Goal: Task Accomplishment & Management: Use online tool/utility

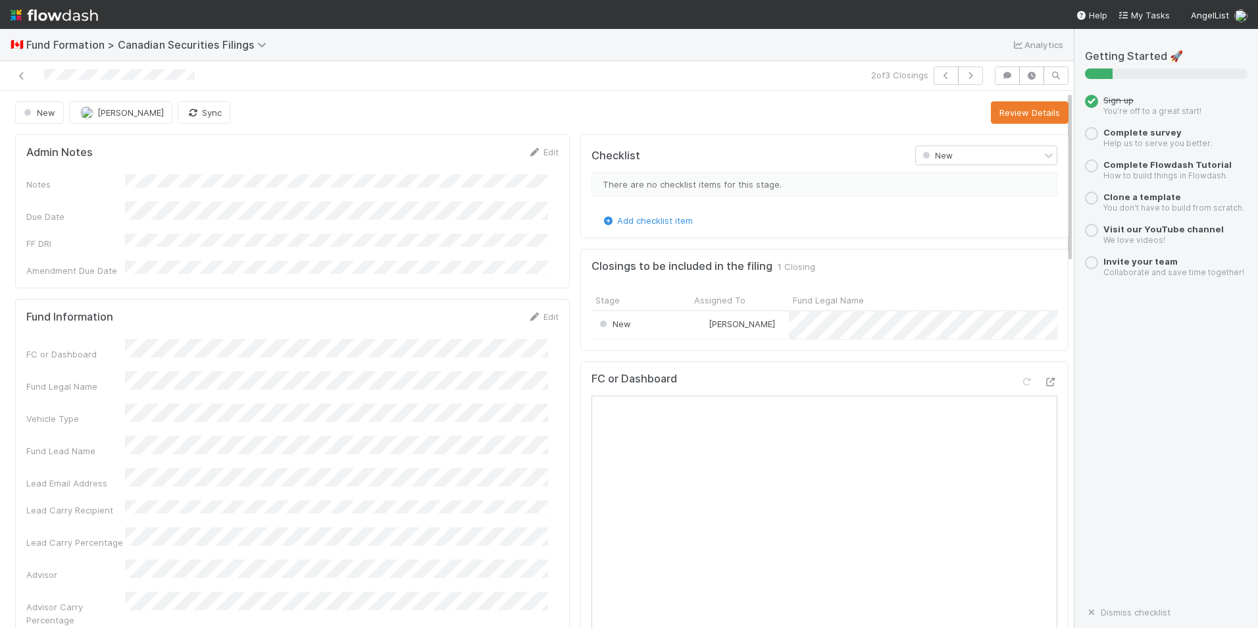
click at [1227, 617] on div "Dismiss checklist" at bounding box center [1166, 612] width 163 height 11
click at [19, 77] on icon at bounding box center [21, 76] width 13 height 9
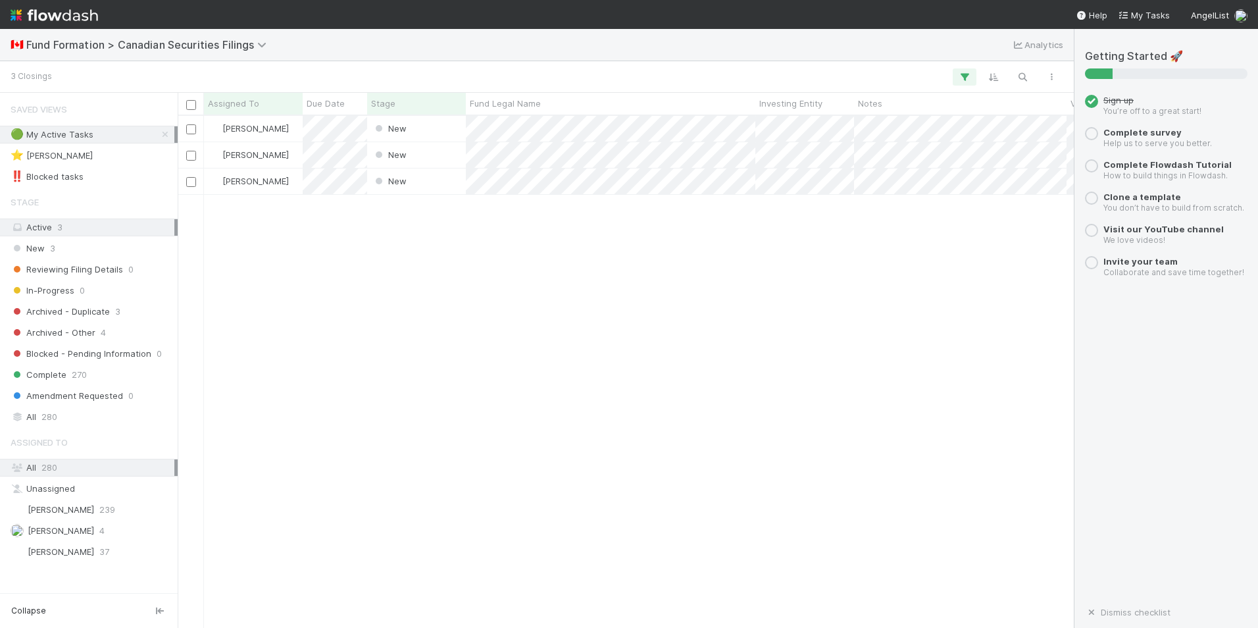
scroll to position [502, 886]
click at [576, 255] on div at bounding box center [629, 314] width 1258 height 628
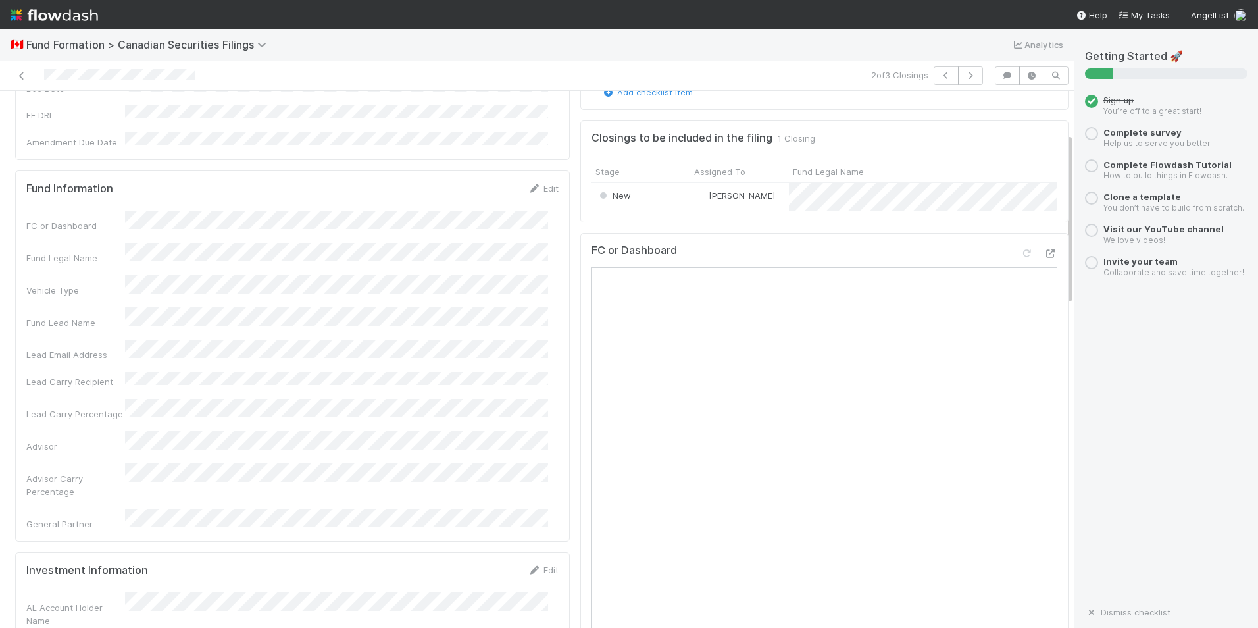
scroll to position [132, 0]
click at [190, 178] on div "Fund Information Edit" at bounding box center [292, 184] width 532 height 13
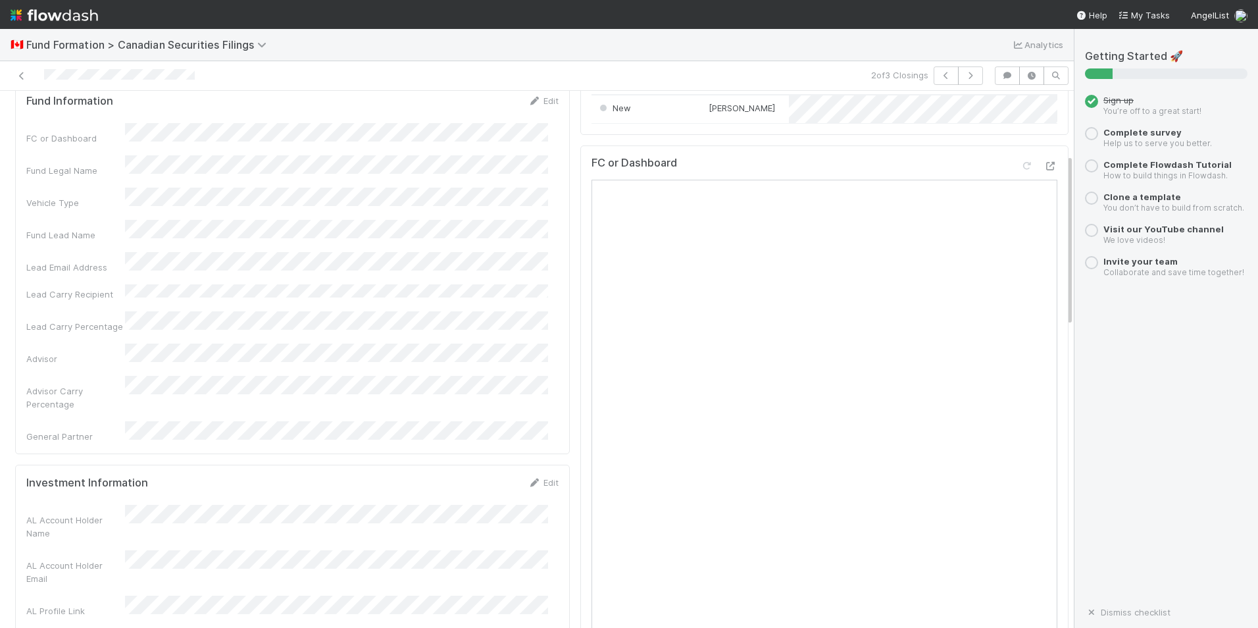
scroll to position [197, 0]
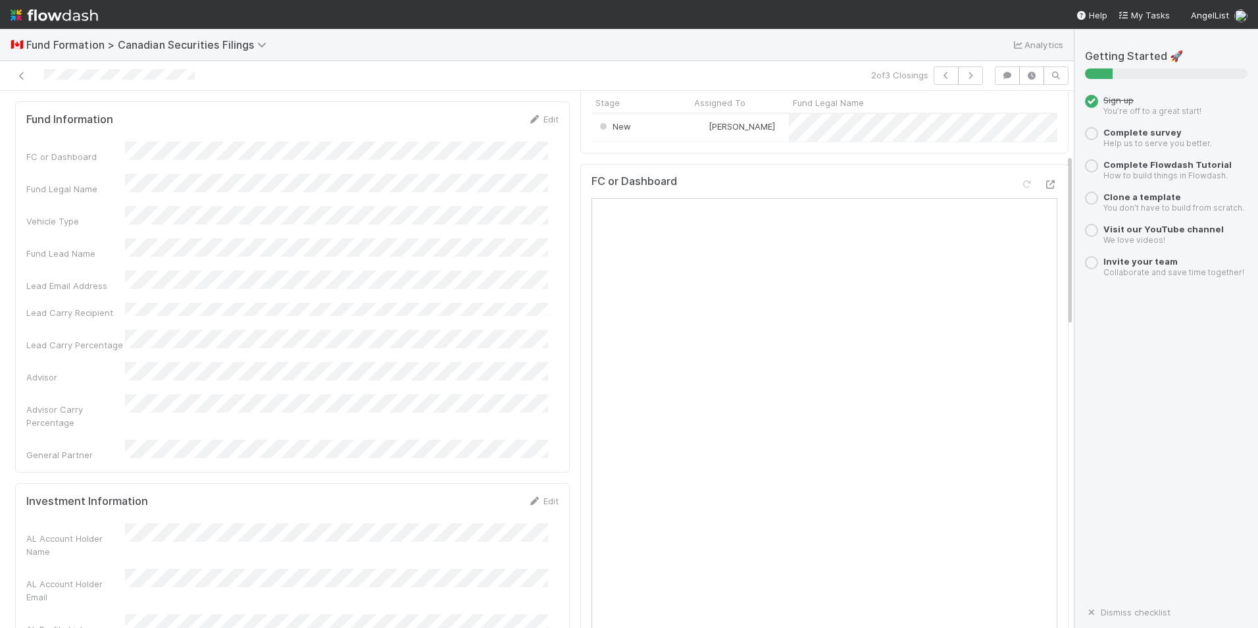
click at [124, 306] on div "Lead Carry Recipient" at bounding box center [75, 312] width 99 height 13
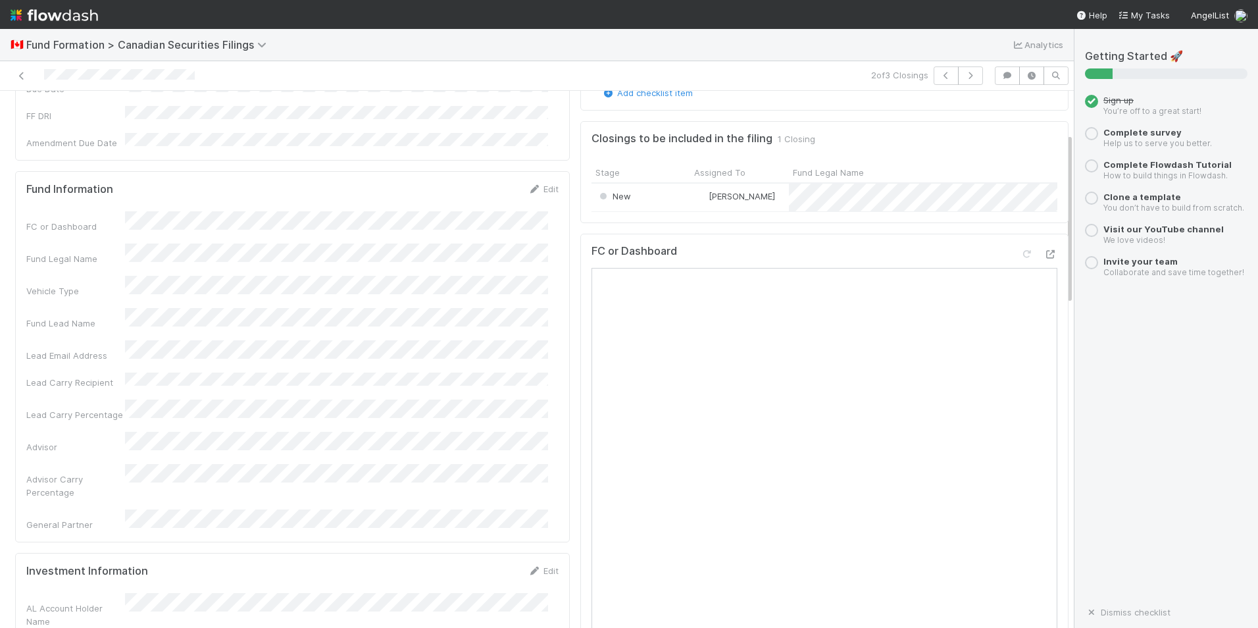
scroll to position [132, 0]
click at [896, 141] on div "Closings to be included in the filing 1 Closing" at bounding box center [825, 134] width 466 height 13
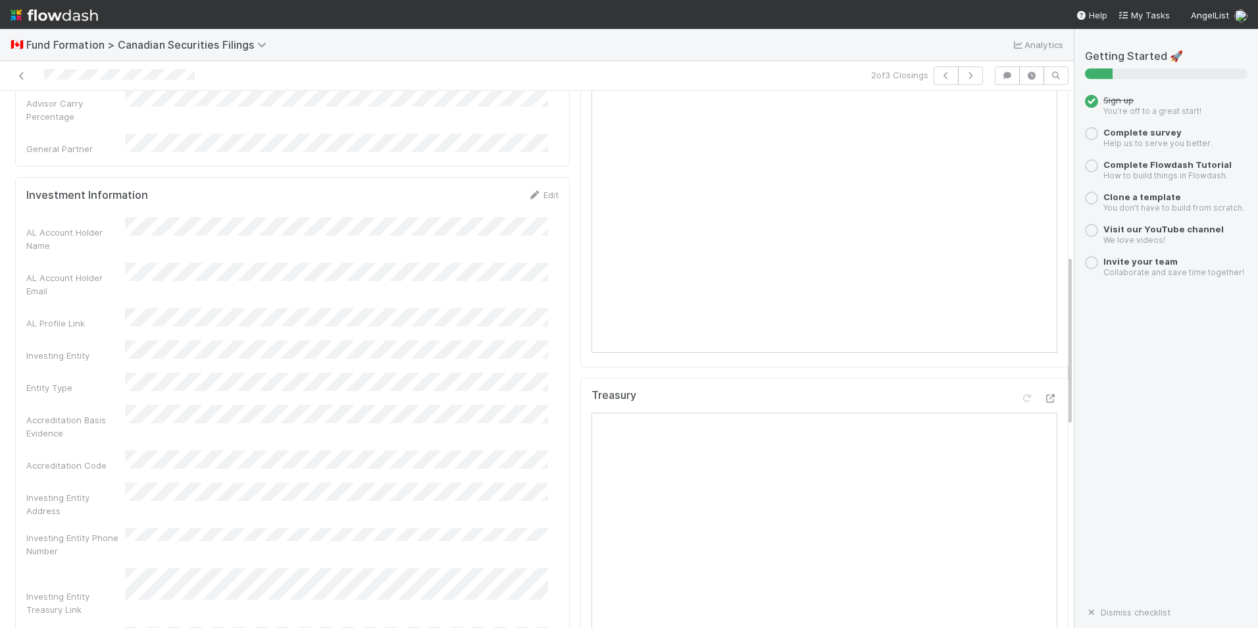
scroll to position [526, 0]
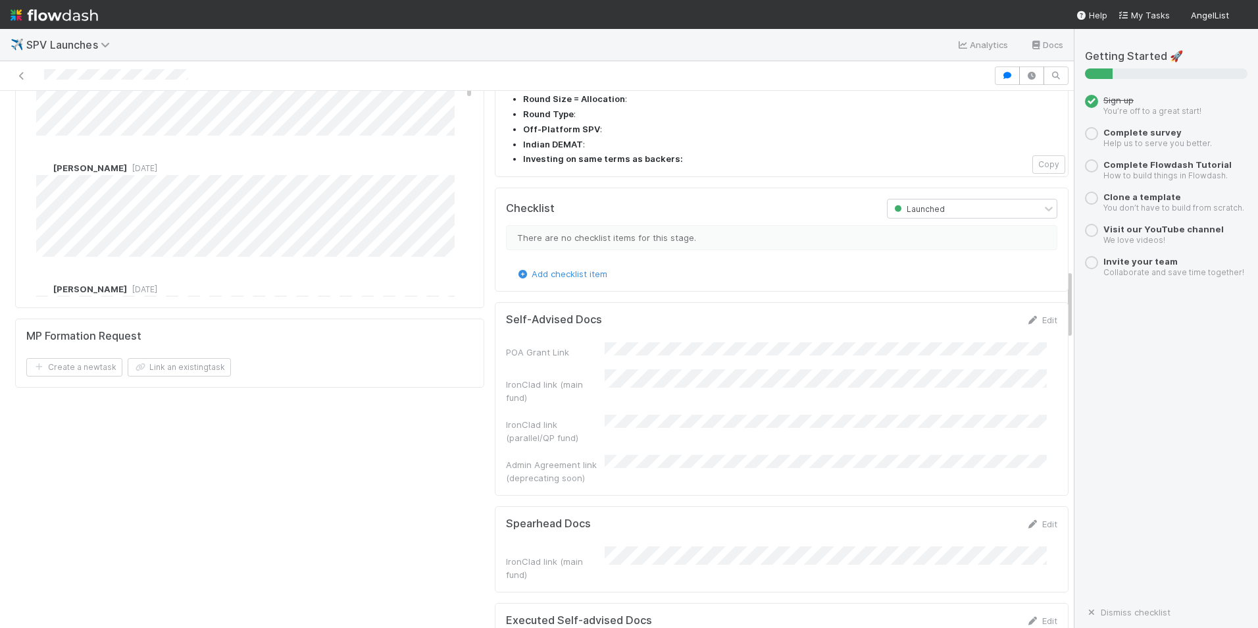
scroll to position [1185, 0]
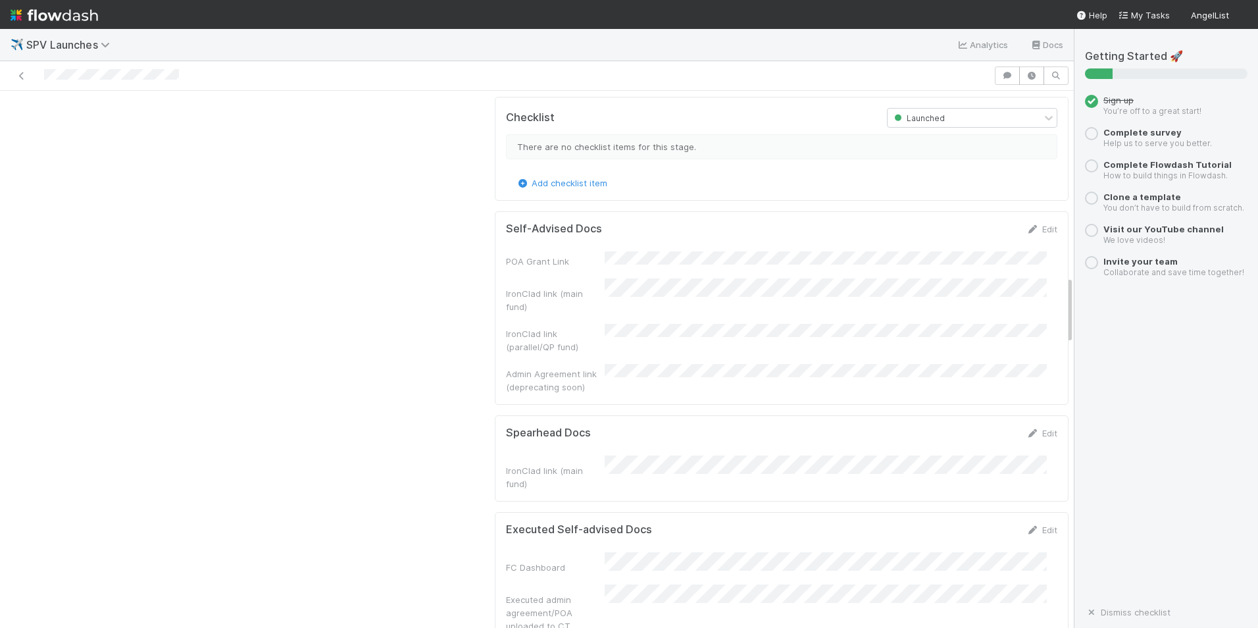
scroll to position [1448, 0]
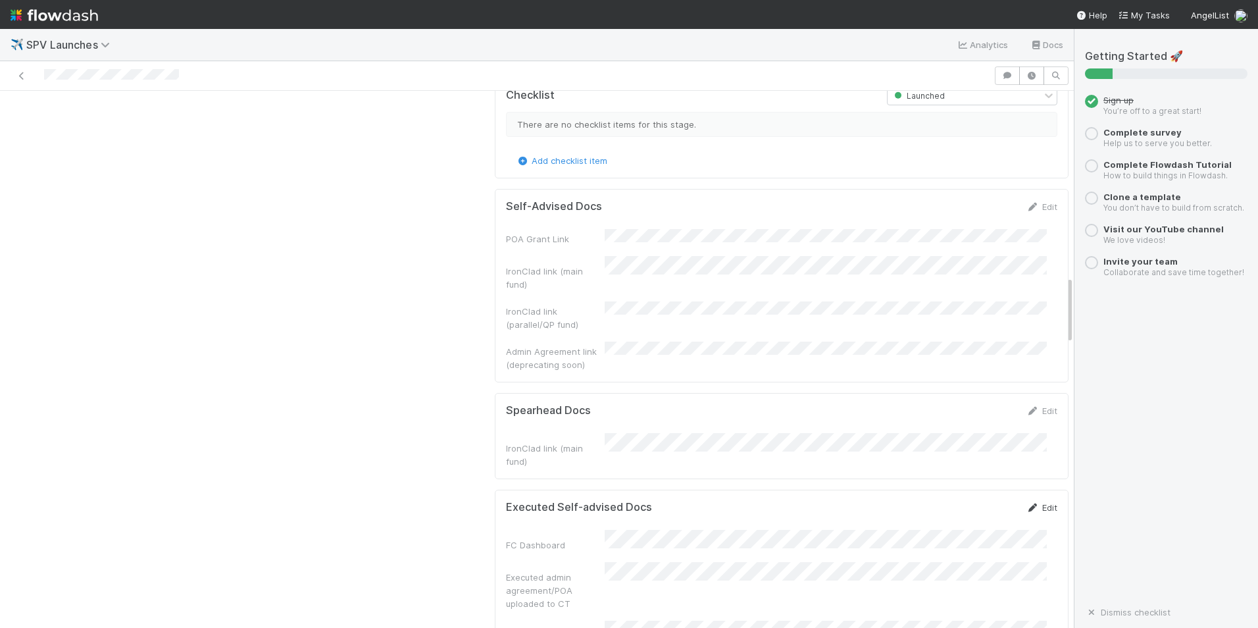
click at [1027, 502] on link "Edit" at bounding box center [1042, 507] width 31 height 11
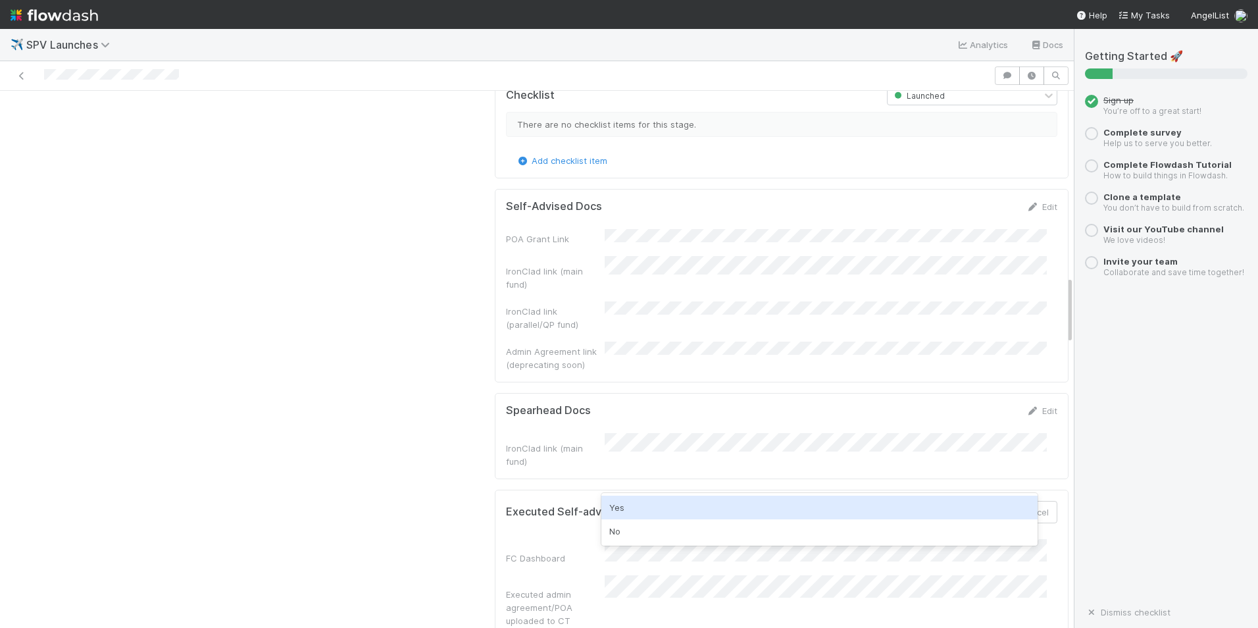
click at [638, 509] on div "Yes" at bounding box center [819, 508] width 436 height 24
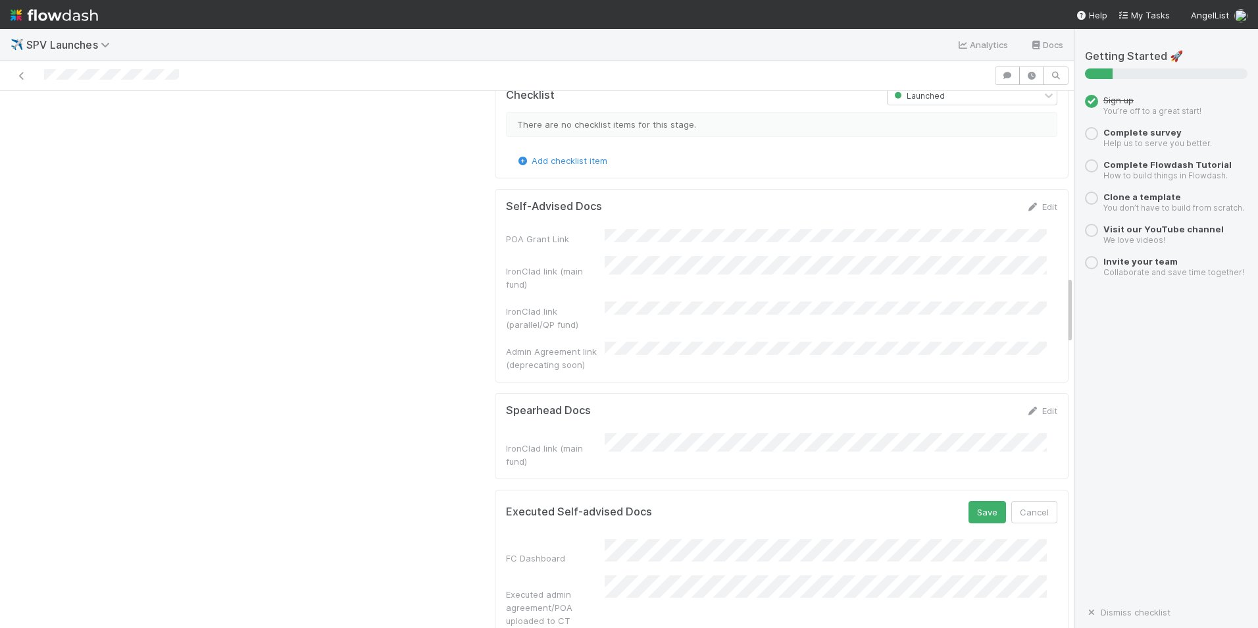
click at [555, 549] on div "FC Dashboard Executed admin agreement/POA uploaded to CT Executed closing docs …" at bounding box center [781, 608] width 551 height 138
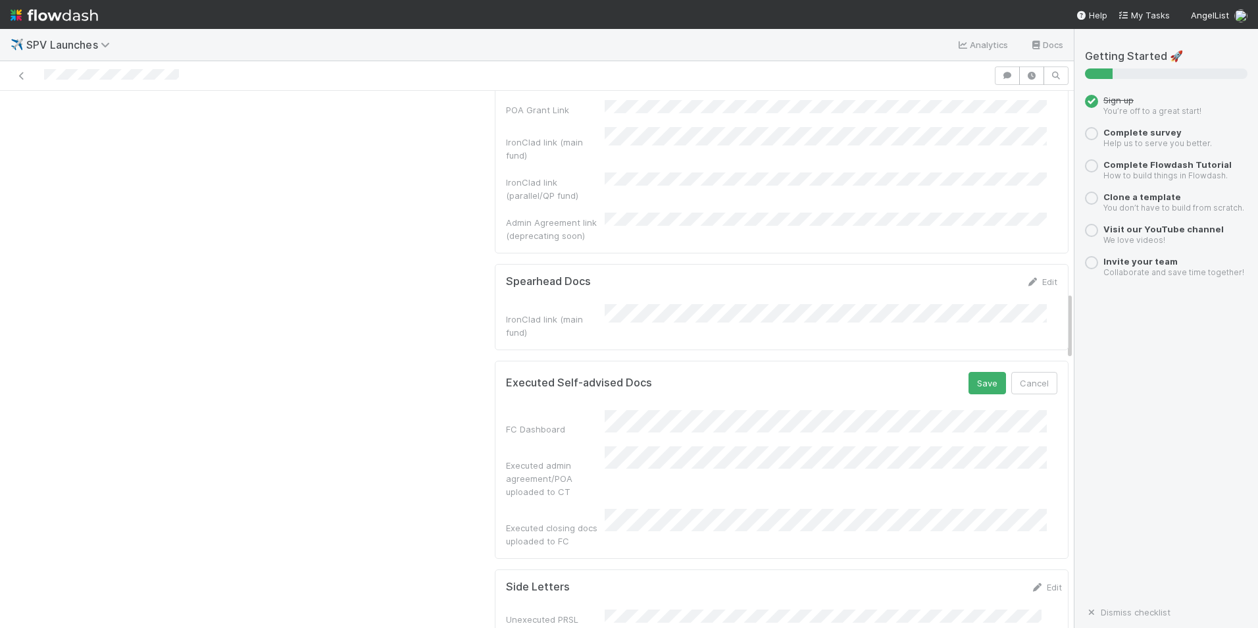
scroll to position [1579, 0]
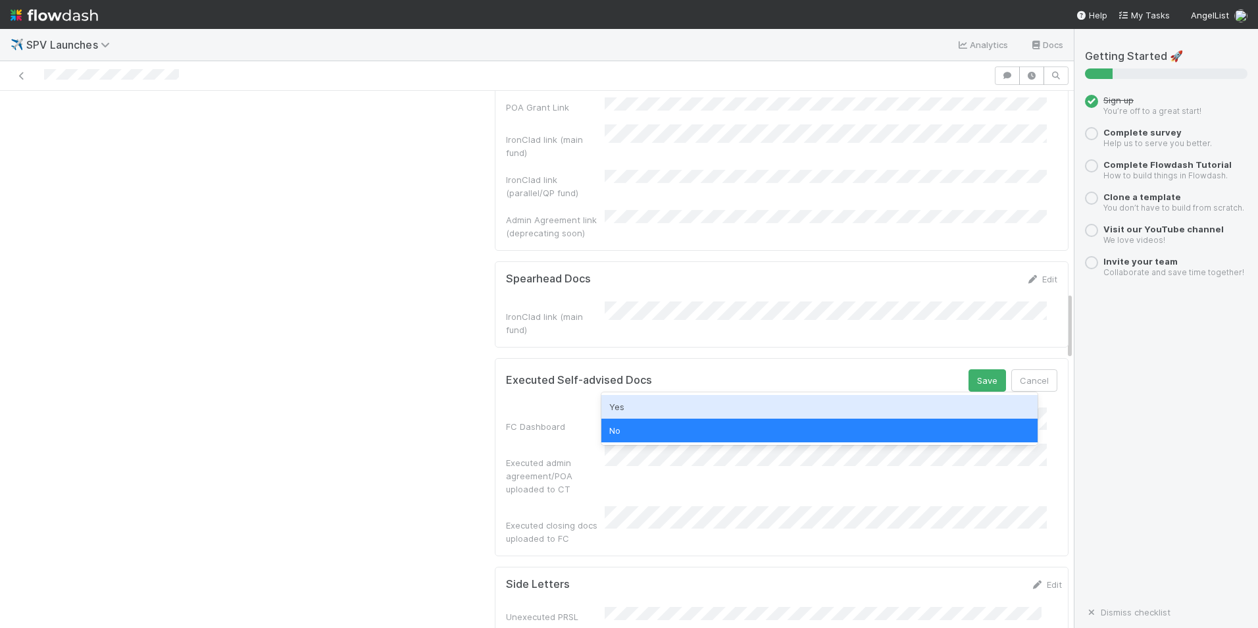
click at [707, 404] on div "Yes" at bounding box center [819, 407] width 436 height 24
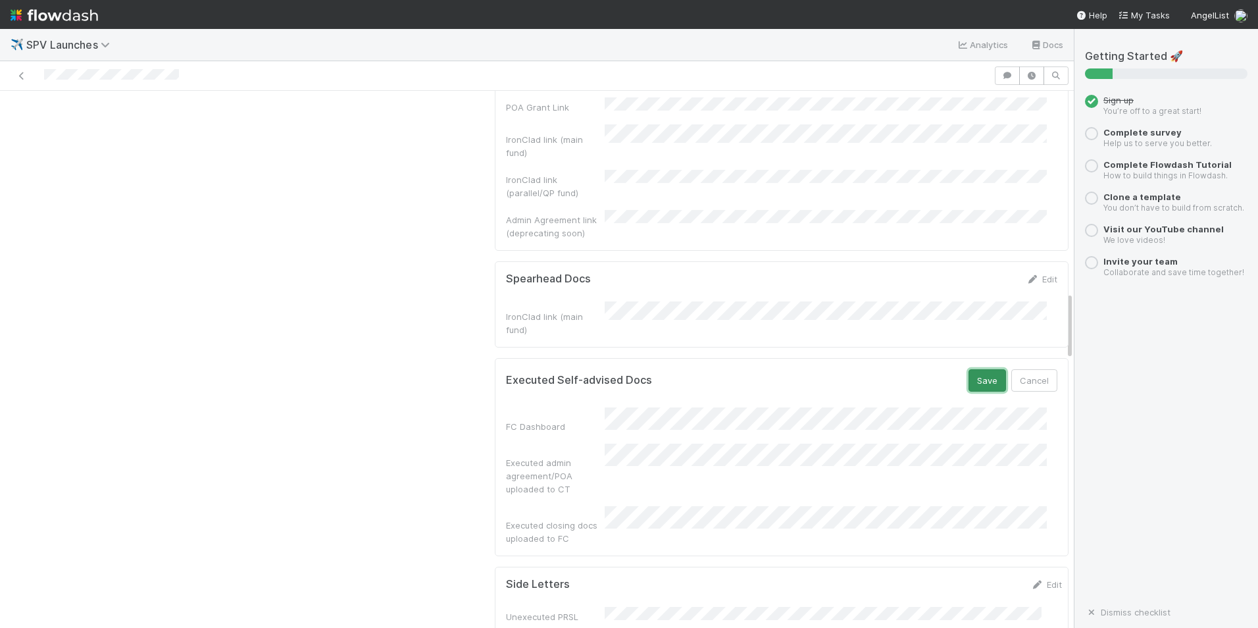
click at [974, 369] on button "Save" at bounding box center [988, 380] width 38 height 22
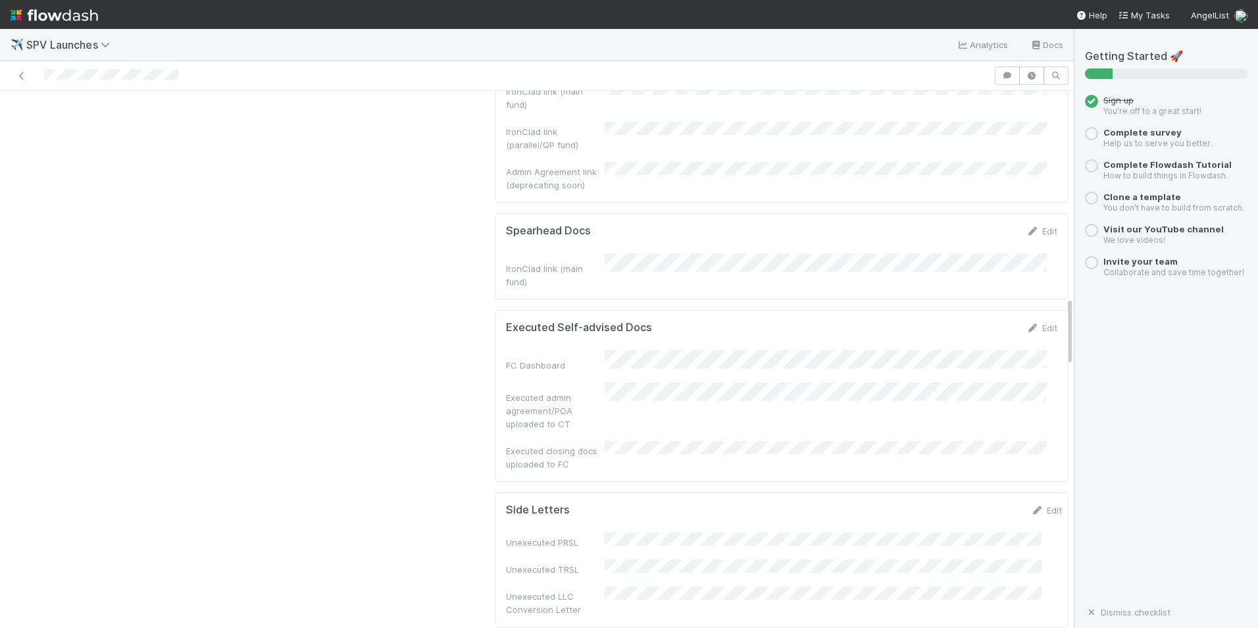
scroll to position [1645, 0]
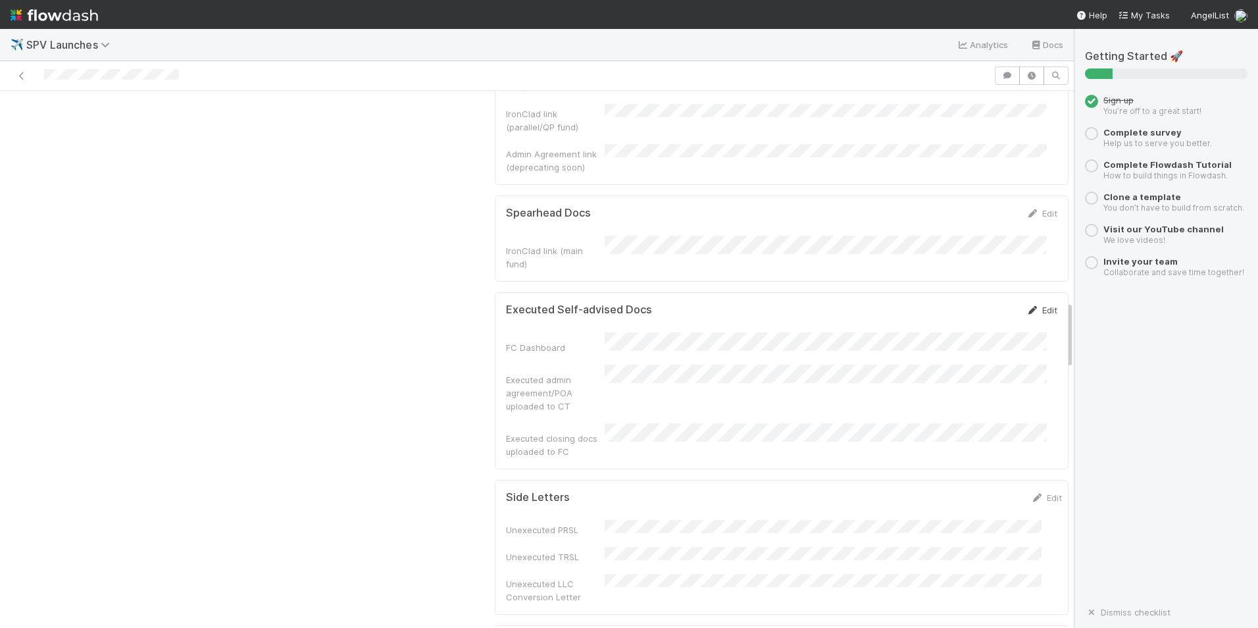
click at [1027, 305] on link "Edit" at bounding box center [1042, 310] width 31 height 11
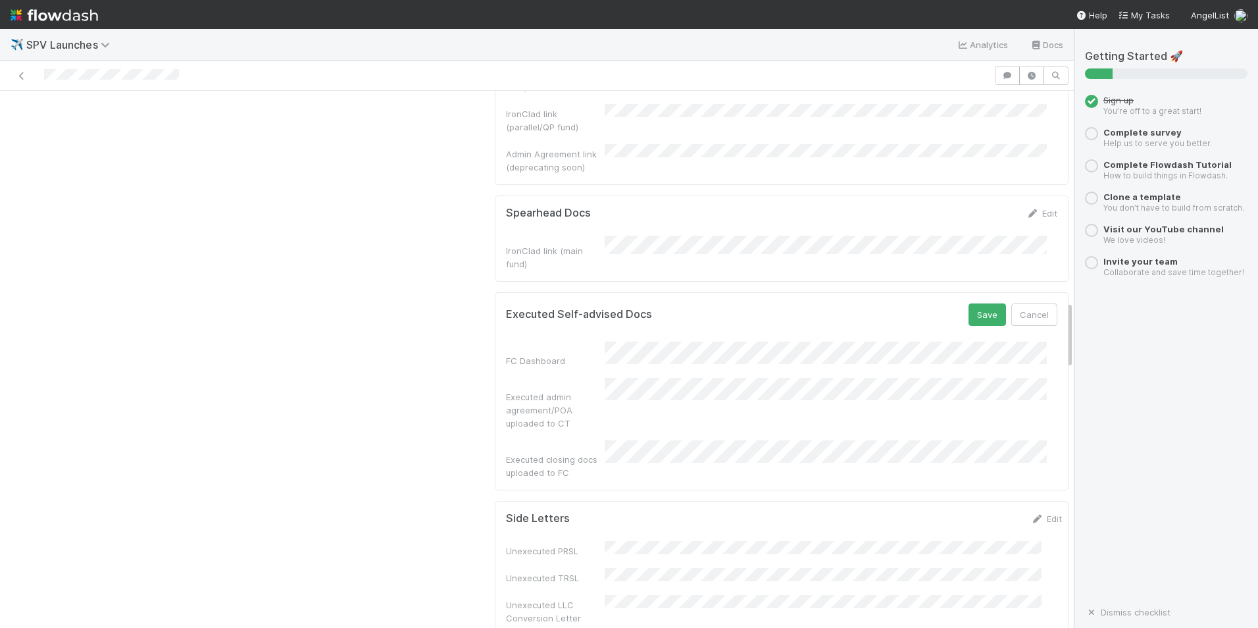
click at [573, 390] on div "Executed admin agreement/POA uploaded to CT" at bounding box center [555, 409] width 99 height 39
click at [969, 303] on button "Save" at bounding box center [988, 314] width 38 height 22
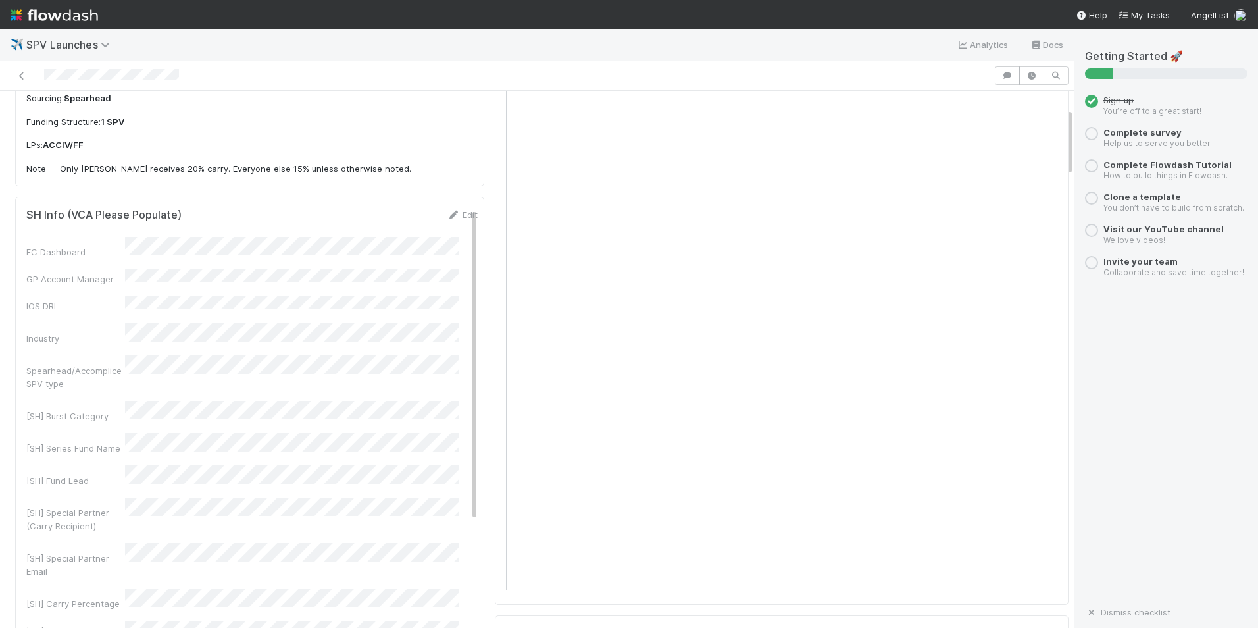
scroll to position [0, 0]
